Goal: Information Seeking & Learning: Learn about a topic

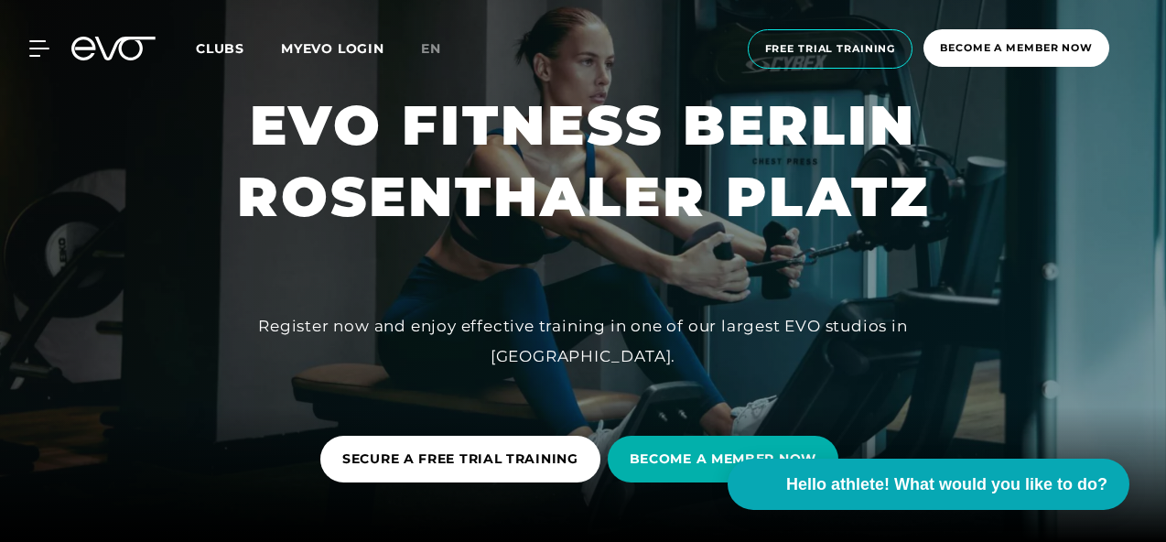
click at [233, 48] on font "Clubs" at bounding box center [220, 48] width 49 height 16
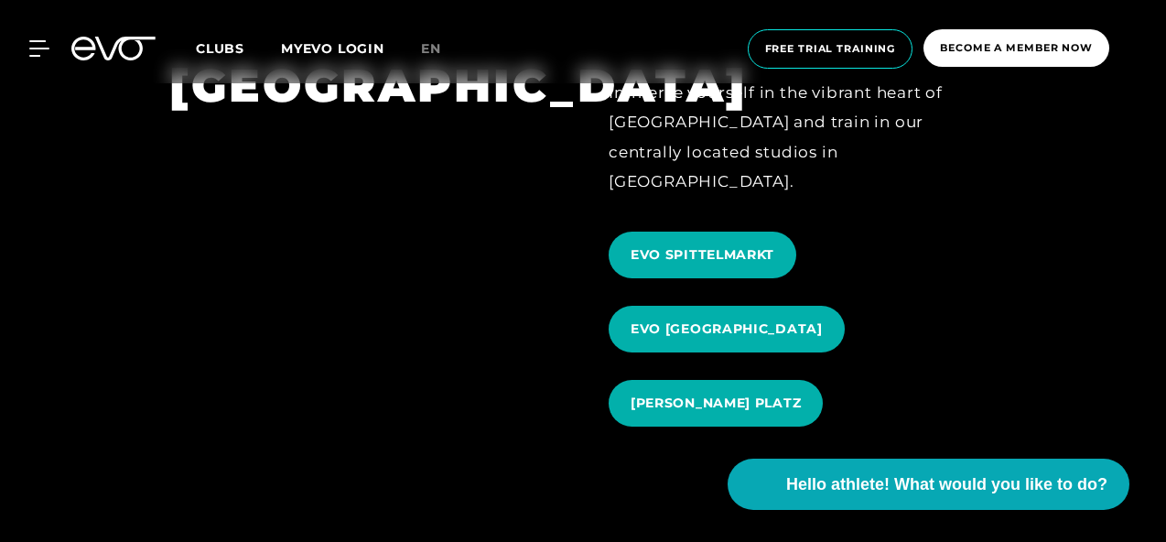
scroll to position [1642, 0]
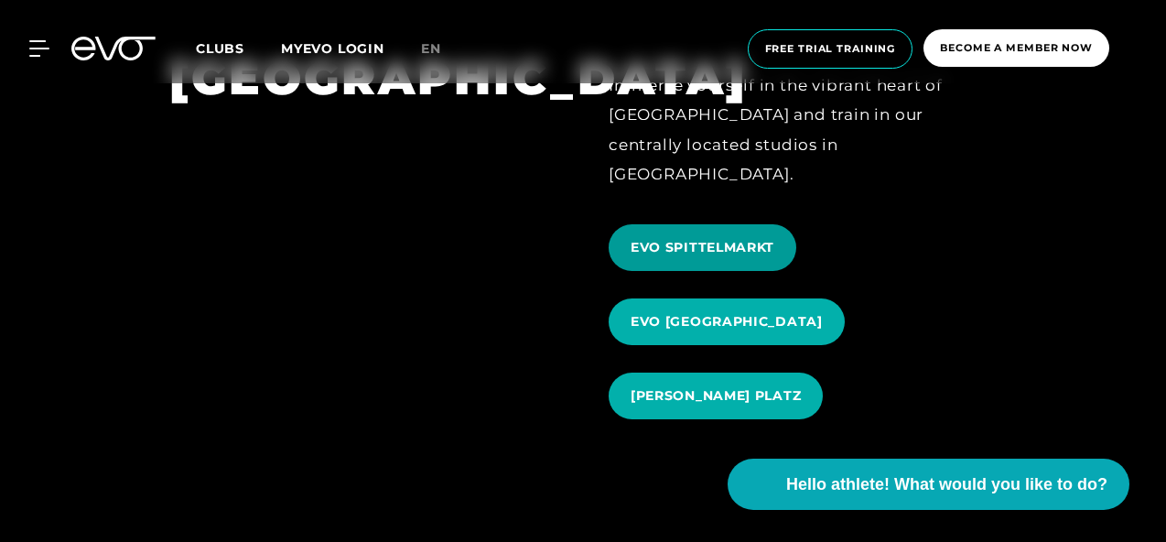
click at [733, 227] on span "EVO SPITTELMARKT" at bounding box center [703, 247] width 188 height 47
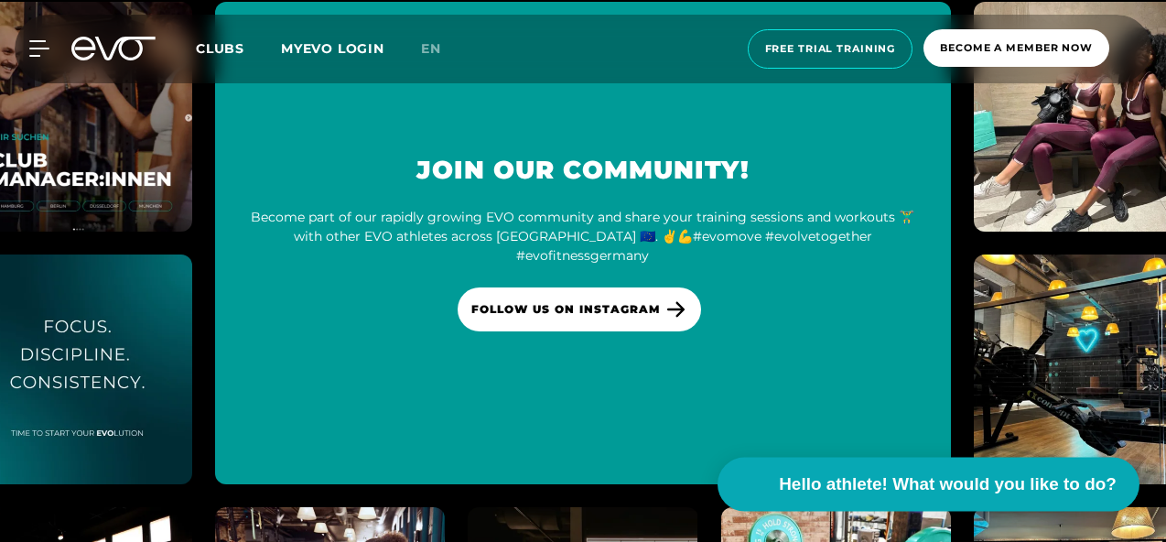
scroll to position [7100, 0]
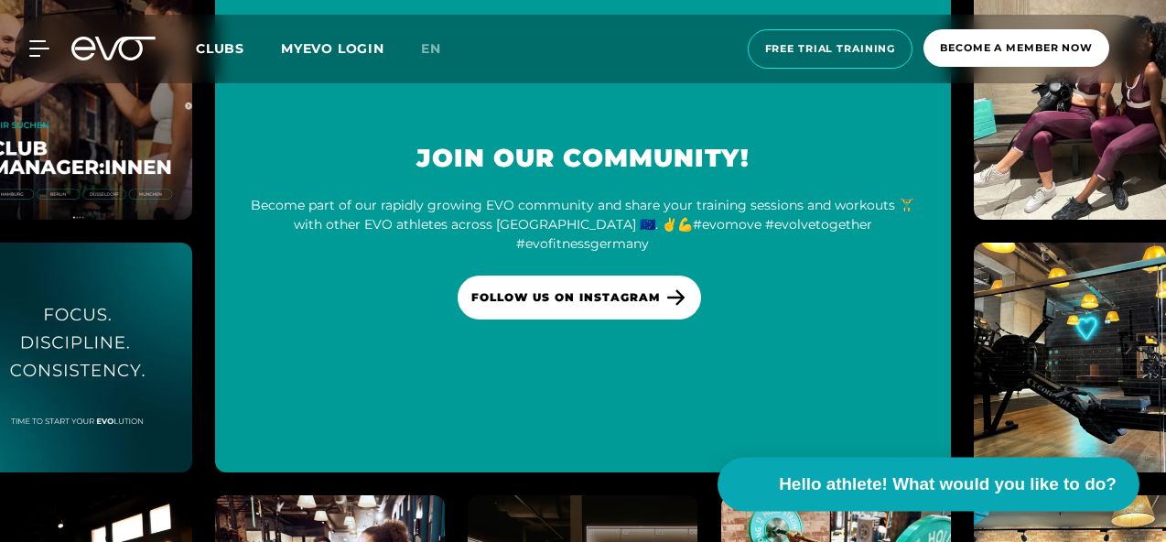
click at [851, 484] on font "Hello athlete! What would you like to do?" at bounding box center [948, 483] width 338 height 19
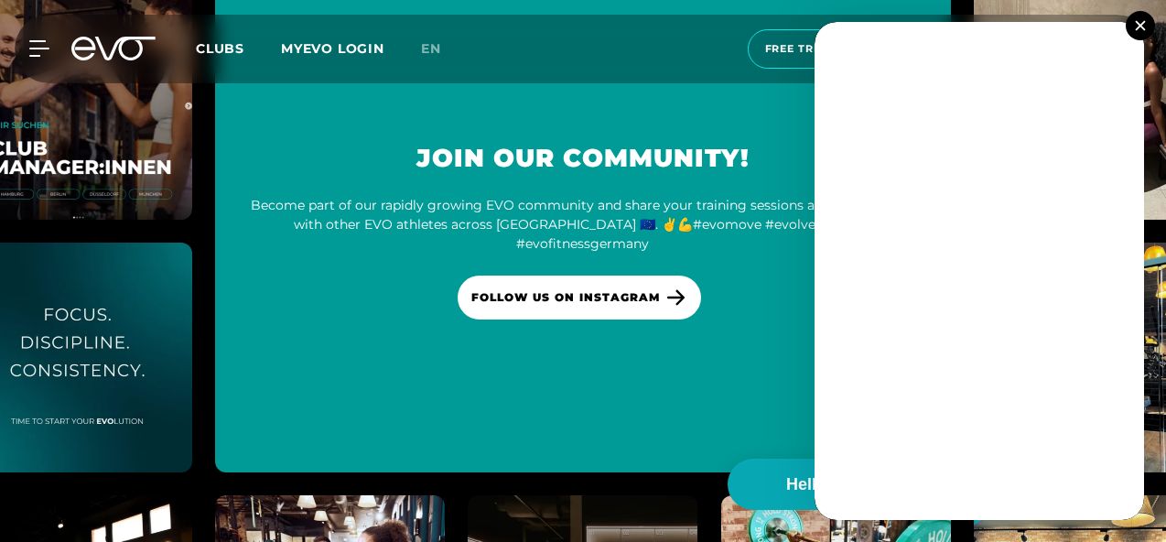
click at [1146, 26] on button at bounding box center [1140, 25] width 29 height 29
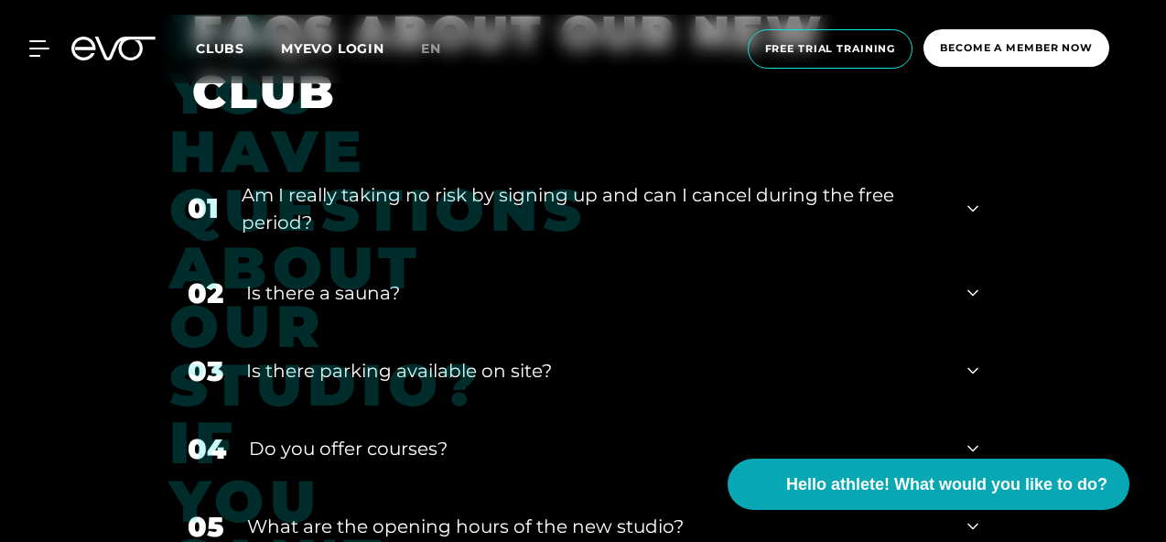
scroll to position [6421, 0]
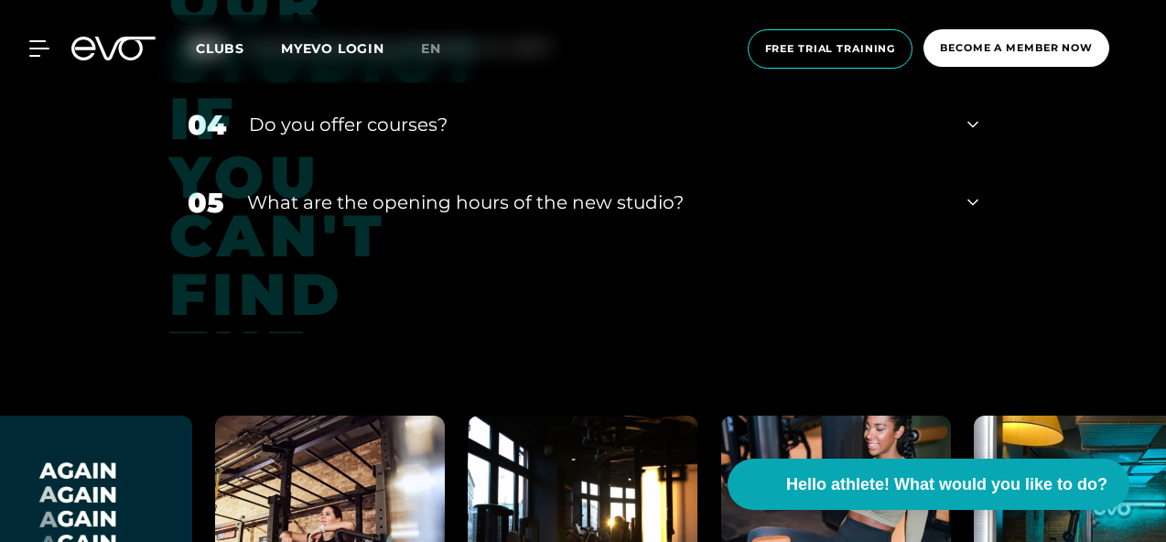
click at [968, 191] on icon at bounding box center [973, 202] width 11 height 22
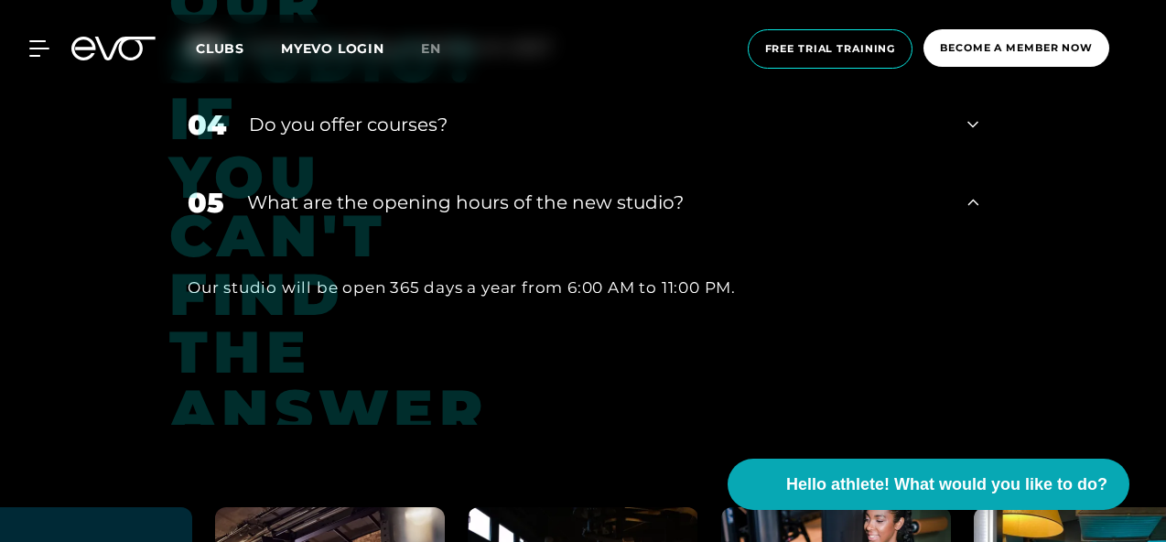
click at [968, 191] on icon at bounding box center [973, 202] width 11 height 22
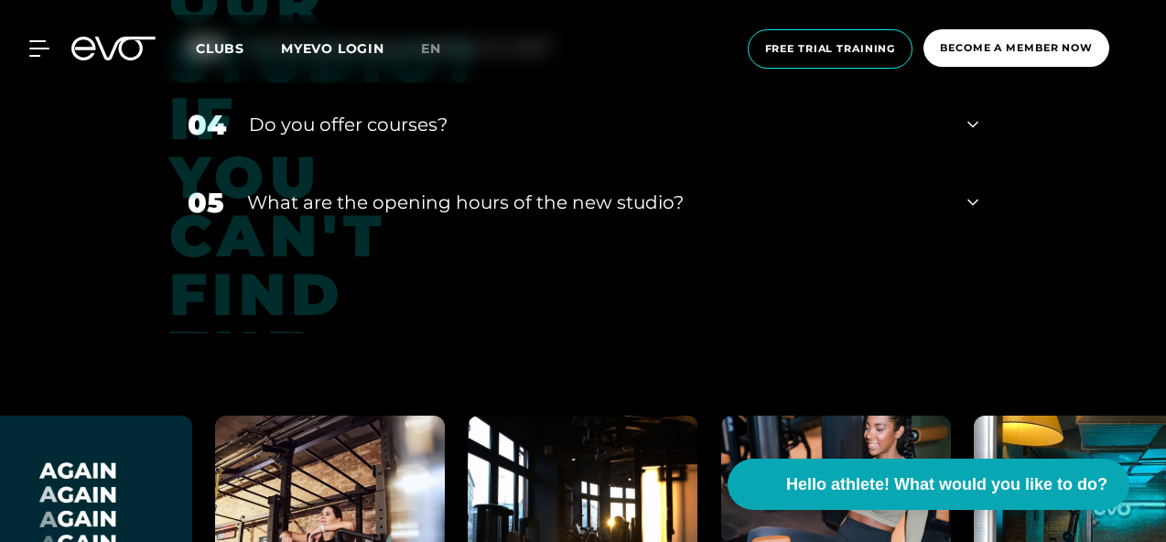
scroll to position [6323, 0]
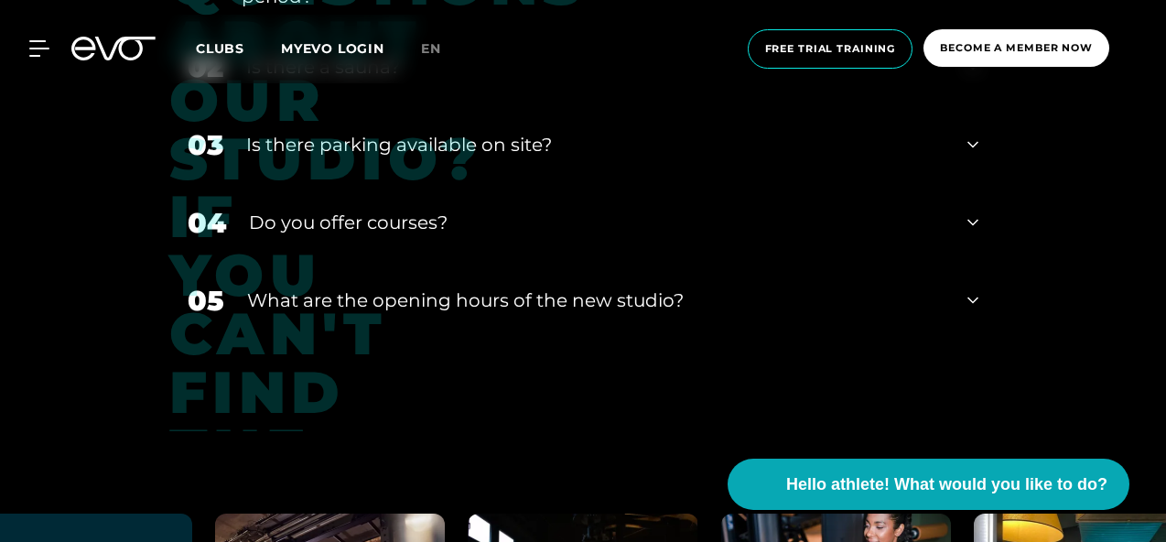
click at [968, 212] on icon at bounding box center [973, 223] width 11 height 22
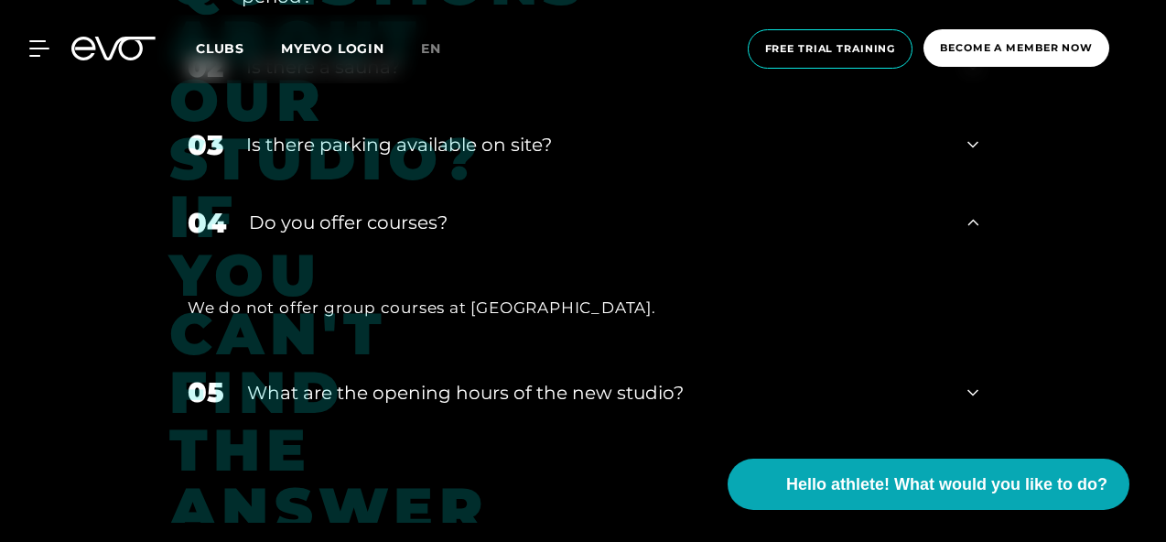
click at [967, 205] on div "04 Do you offer courses?" at bounding box center [583, 223] width 828 height 78
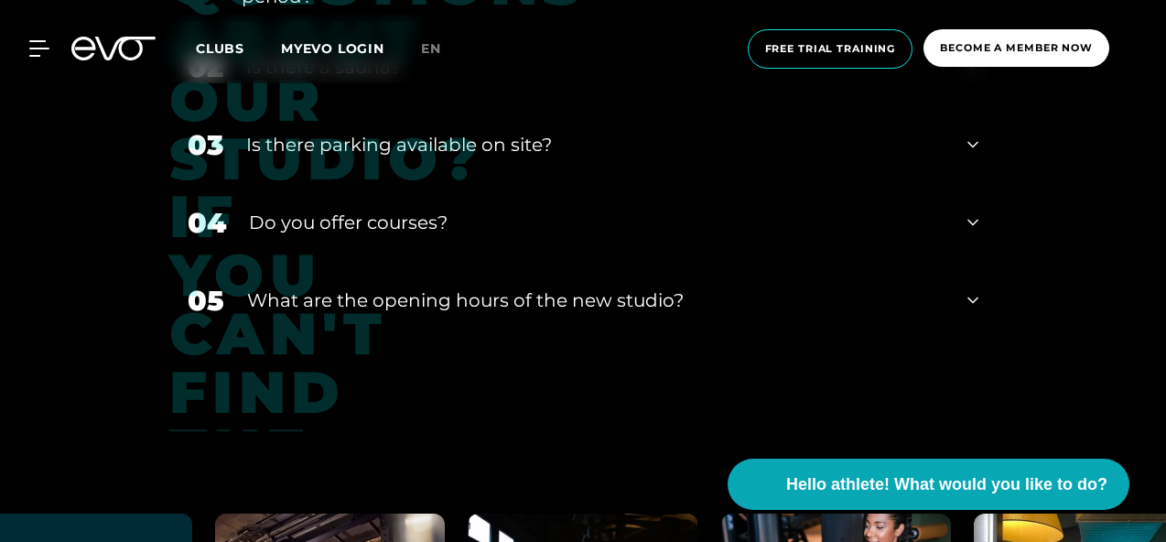
click at [974, 134] on icon at bounding box center [973, 145] width 11 height 22
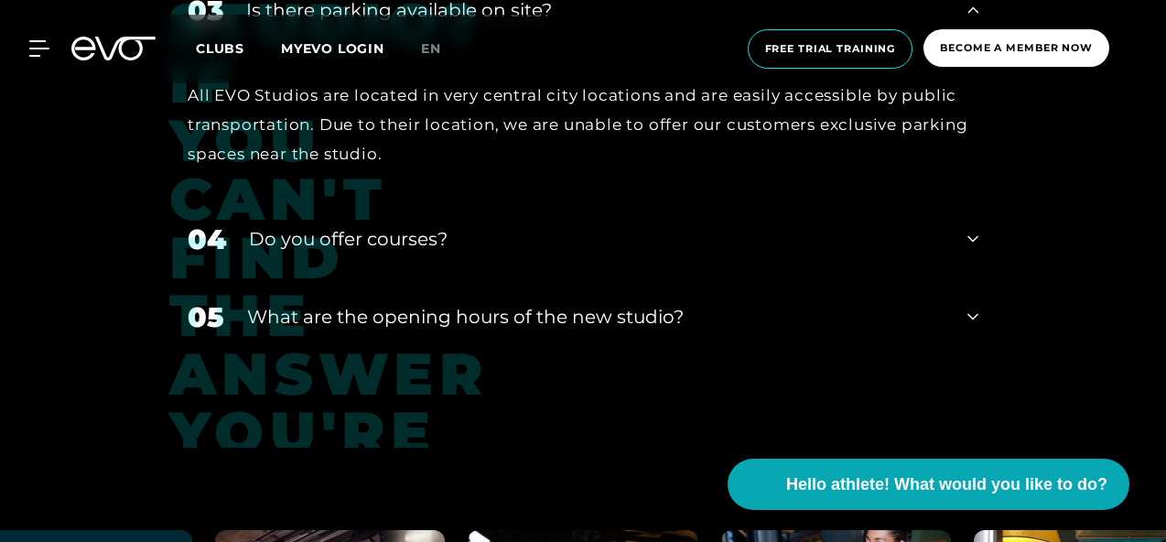
scroll to position [6466, 0]
